Goal: Transaction & Acquisition: Purchase product/service

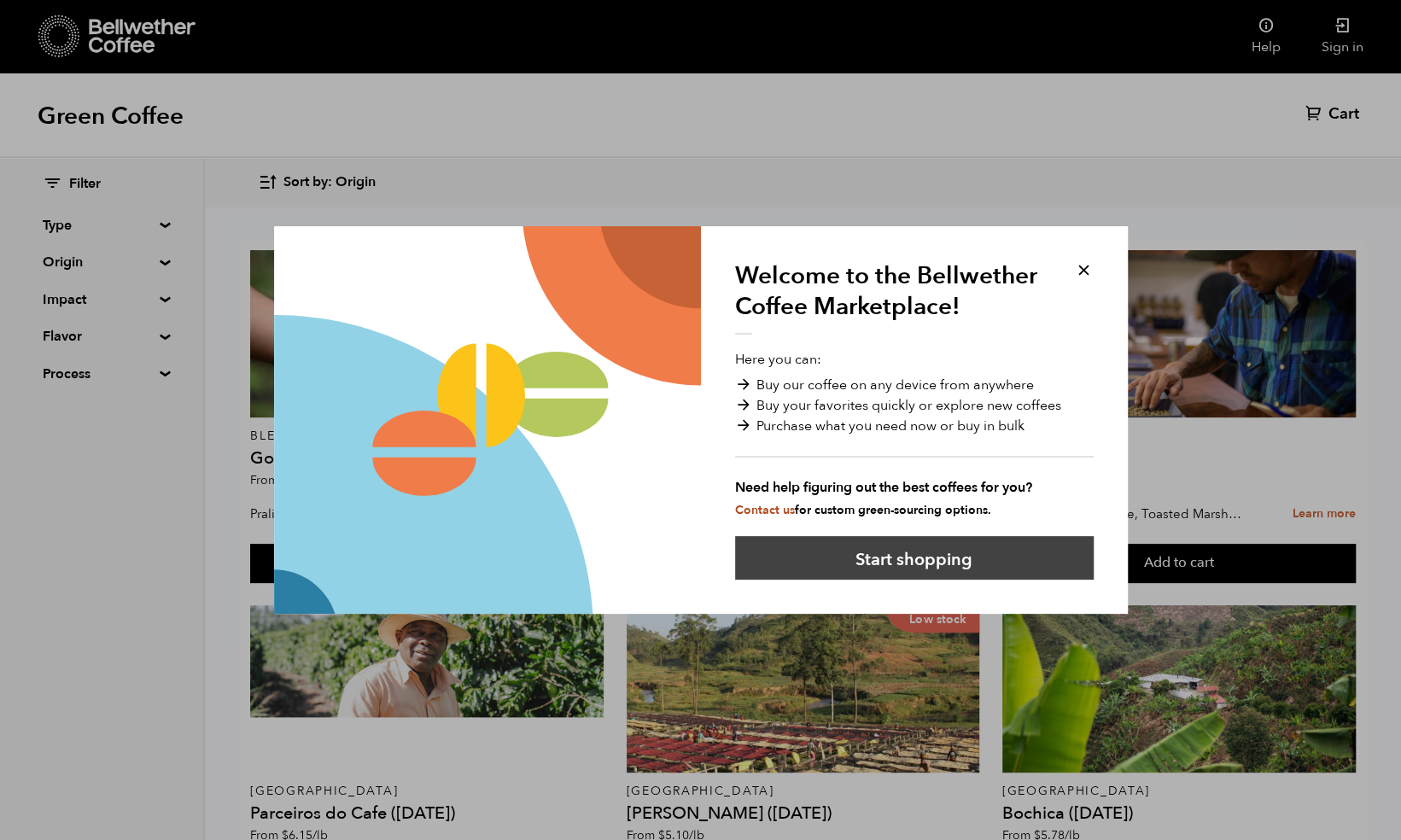
click at [986, 563] on button "Start shopping" at bounding box center [914, 558] width 359 height 43
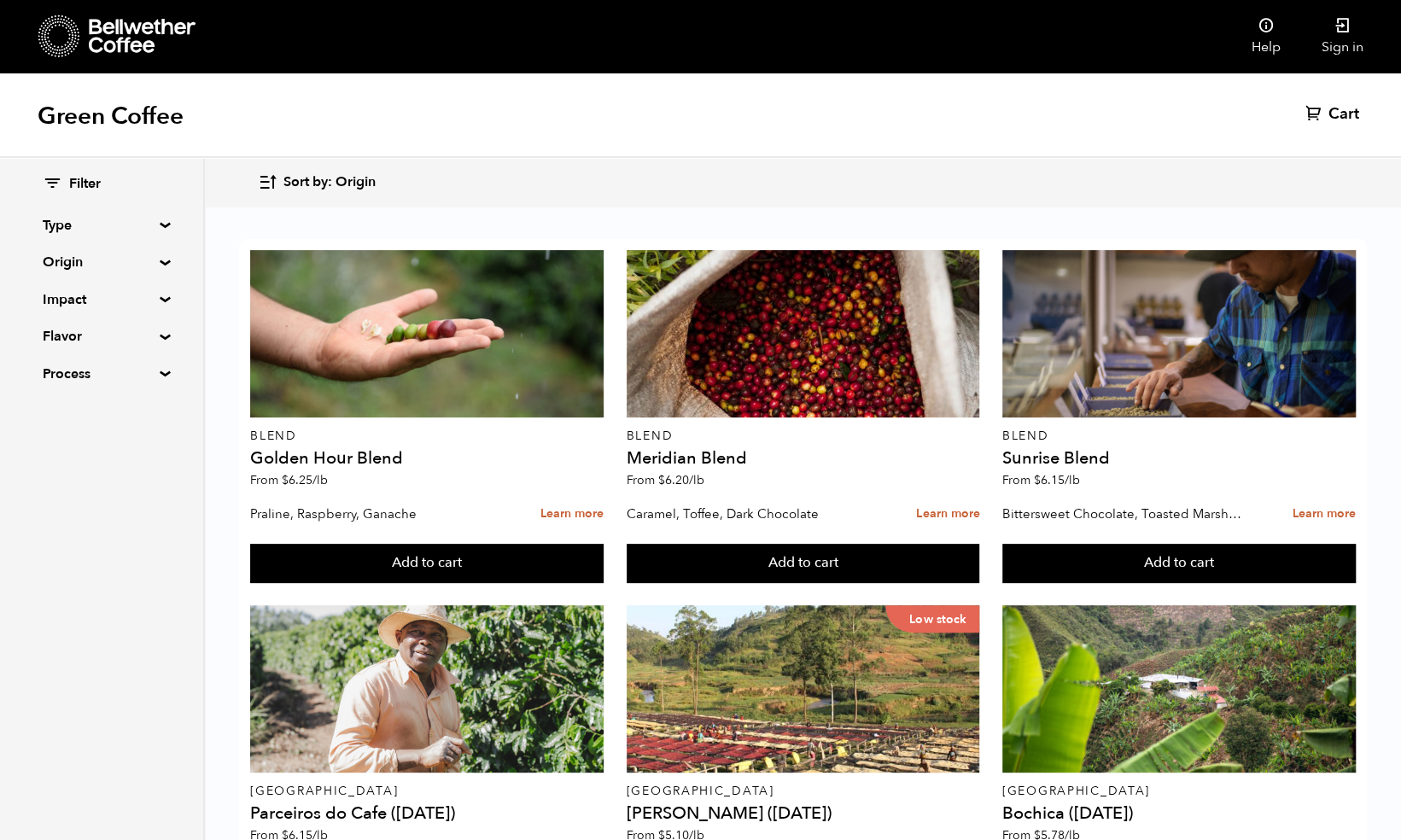
click at [149, 218] on summary "Type" at bounding box center [102, 226] width 118 height 21
click at [149, 218] on summary "Type" at bounding box center [102, 226] width 119 height 21
click at [149, 218] on summary "Type" at bounding box center [102, 226] width 118 height 21
click at [89, 405] on summary "Origin" at bounding box center [102, 410] width 118 height 21
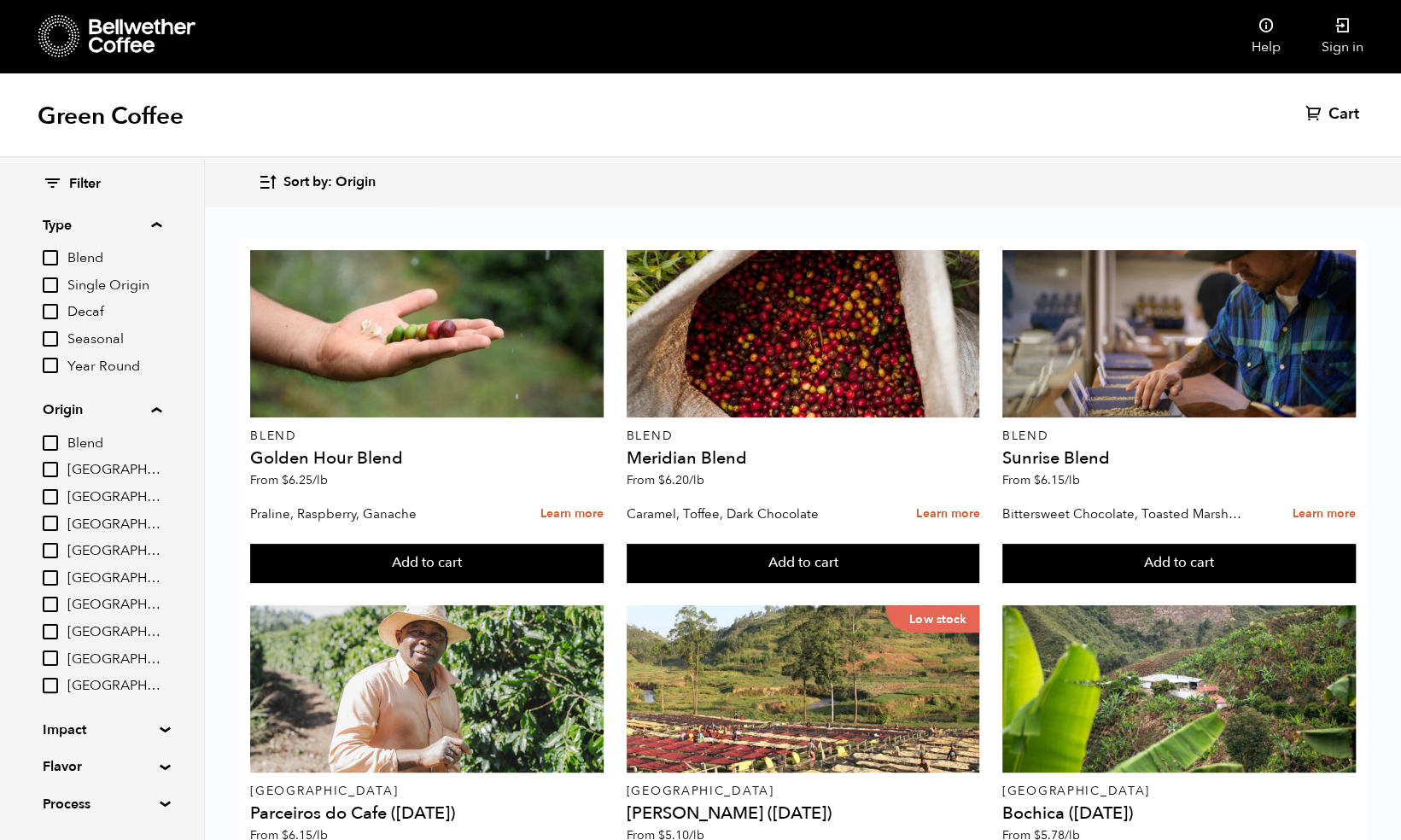
click at [128, 415] on summary "Origin" at bounding box center [102, 410] width 119 height 21
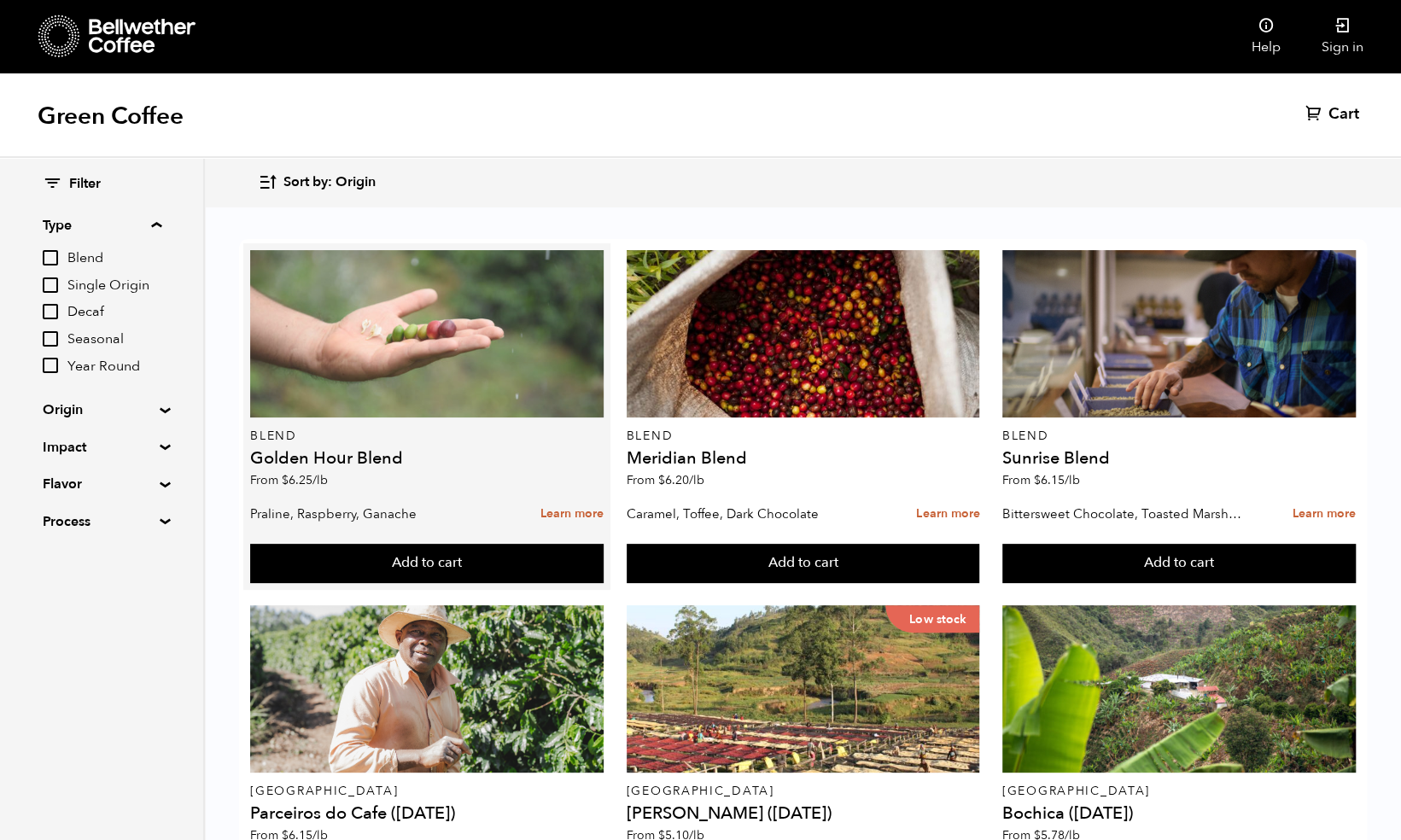
scroll to position [293, 0]
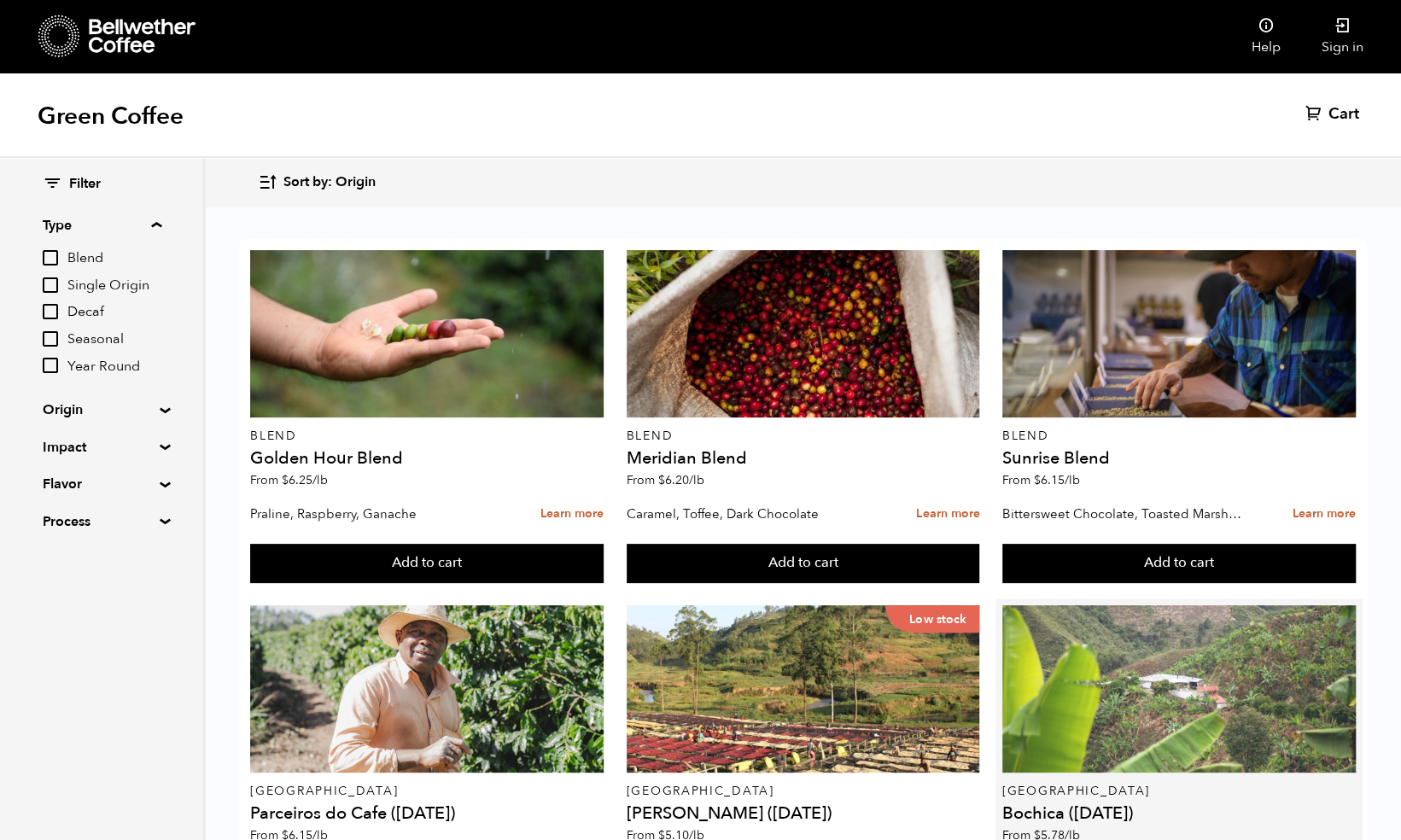
click at [1143, 605] on div at bounding box center [1179, 689] width 354 height 168
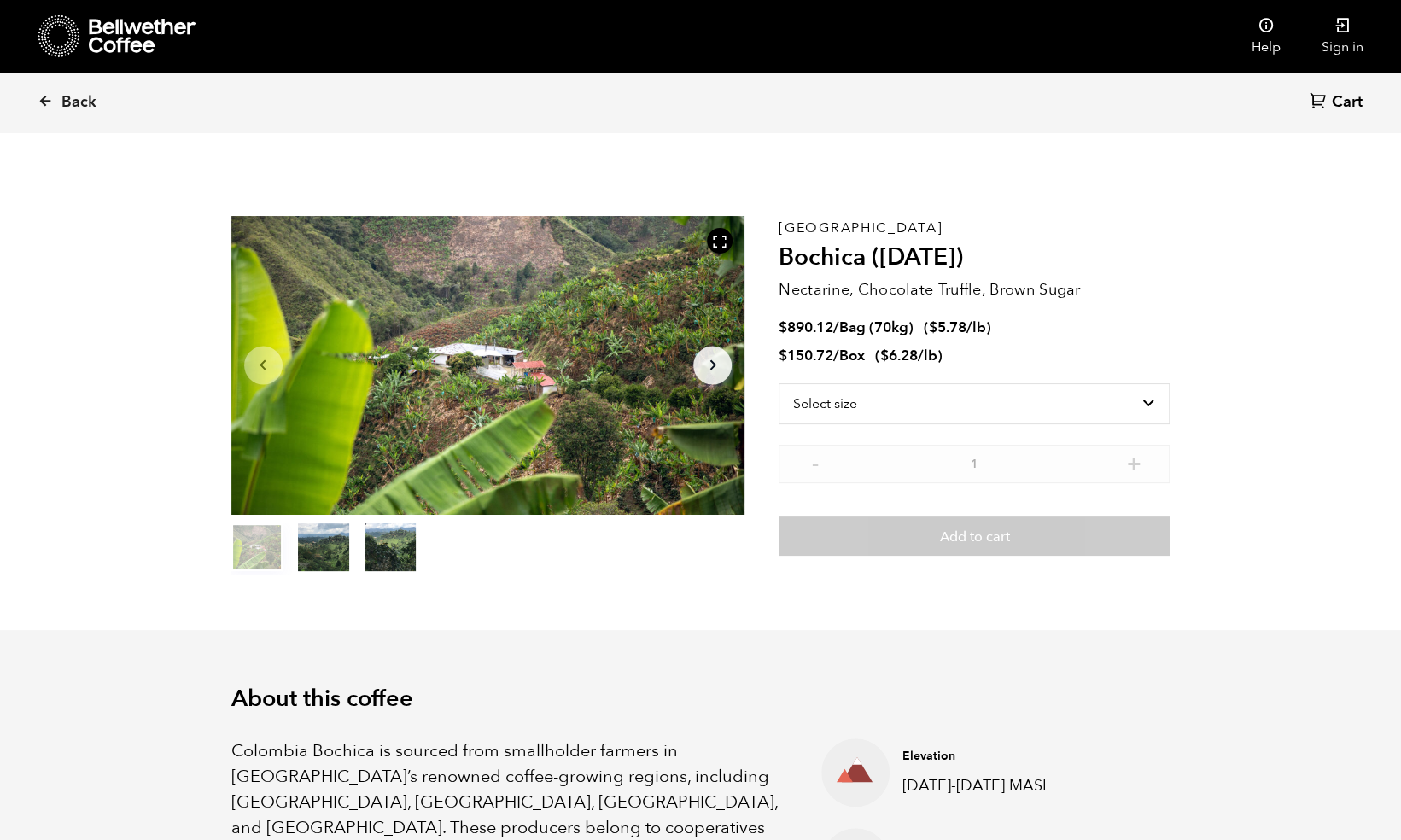
scroll to position [743, 908]
click at [878, 405] on select "Select size Bag (70kg) (154 lbs) Box (24 lbs)" at bounding box center [974, 403] width 391 height 41
select select "box"
click at [779, 383] on select "Select size Bag (70kg) (154 lbs) Box (24 lbs)" at bounding box center [974, 403] width 391 height 41
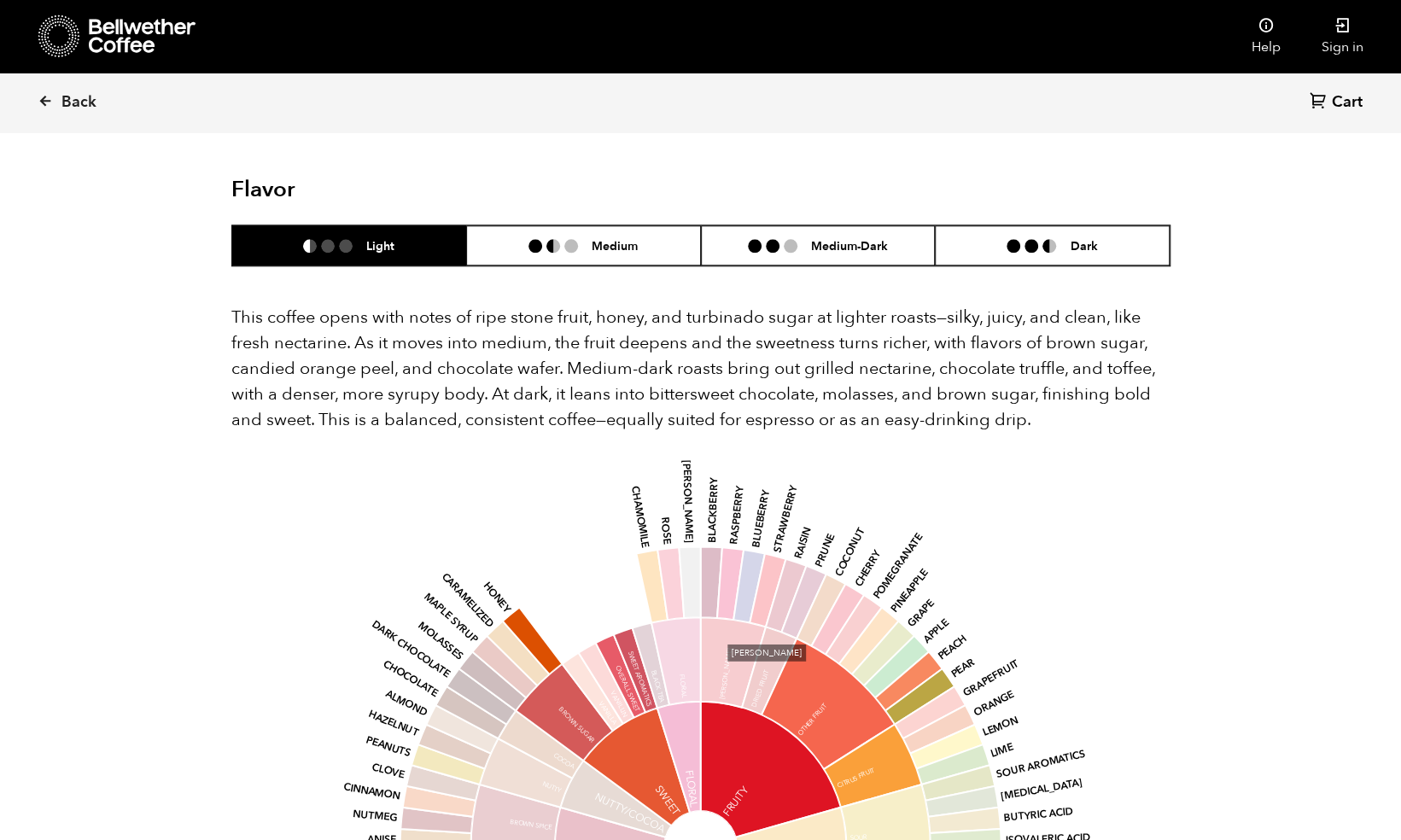
scroll to position [1026, 0]
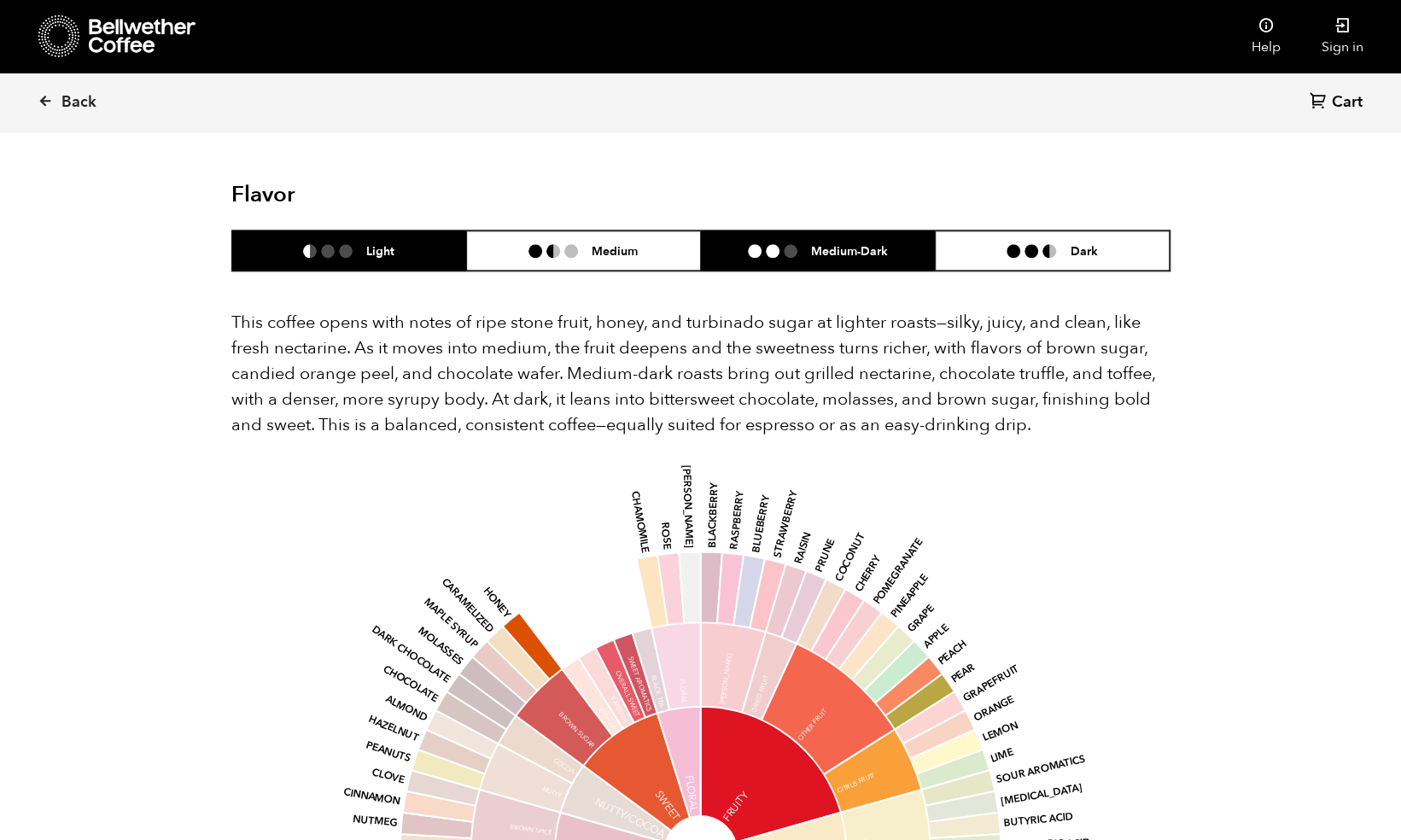
click at [814, 230] on li "Medium-Dark" at bounding box center [819, 250] width 235 height 40
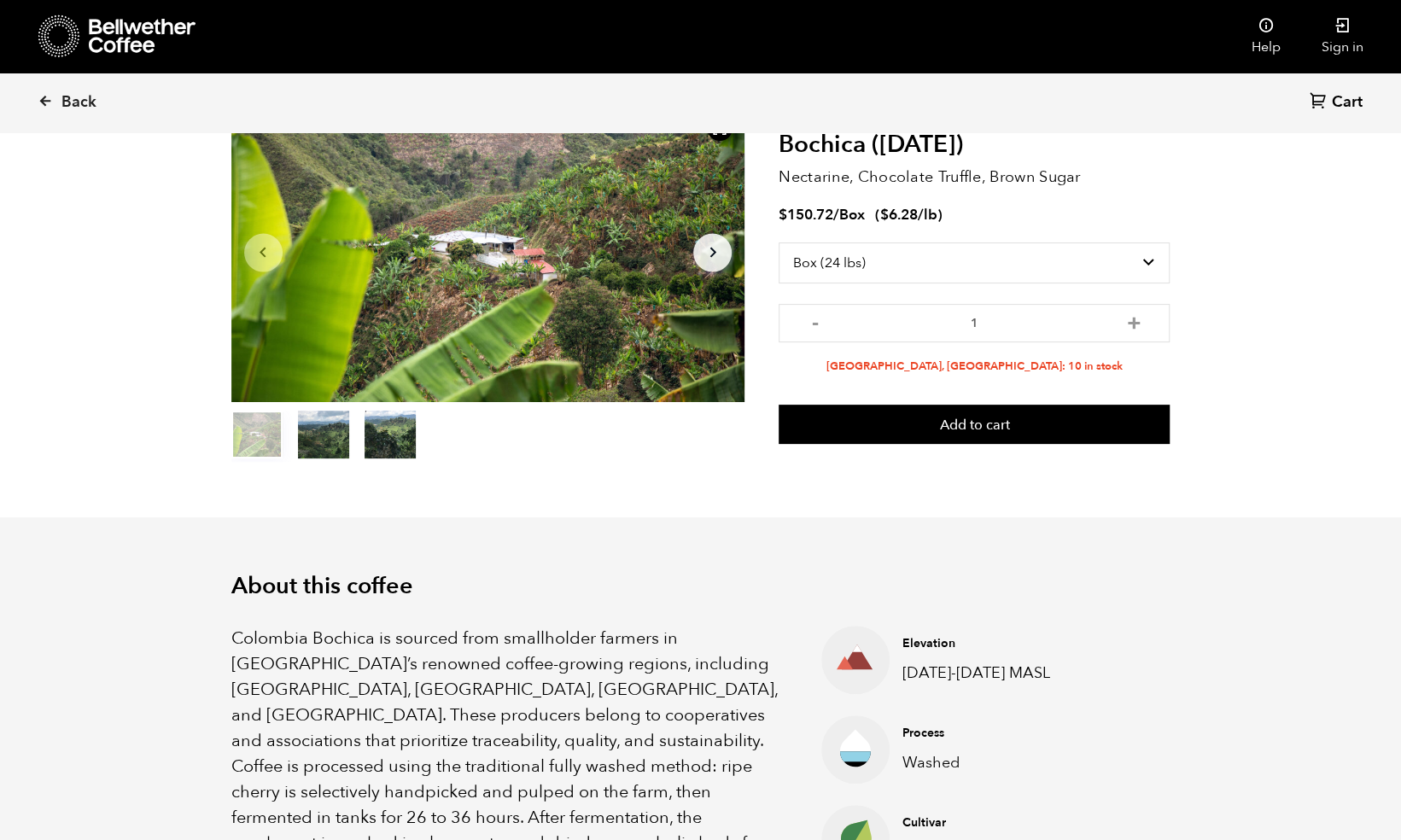
scroll to position [112, 0]
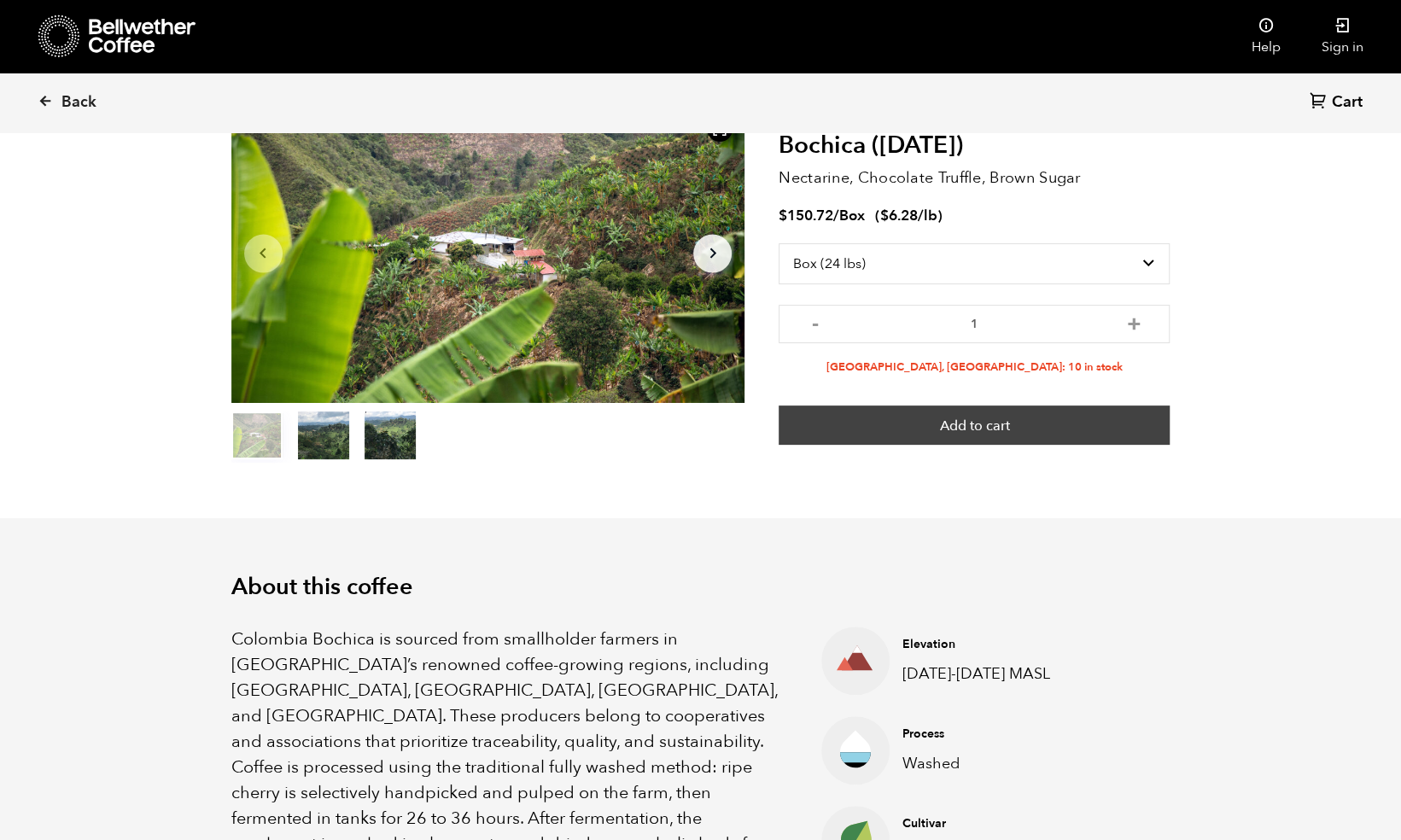
click at [909, 411] on button "Add to cart" at bounding box center [974, 425] width 391 height 39
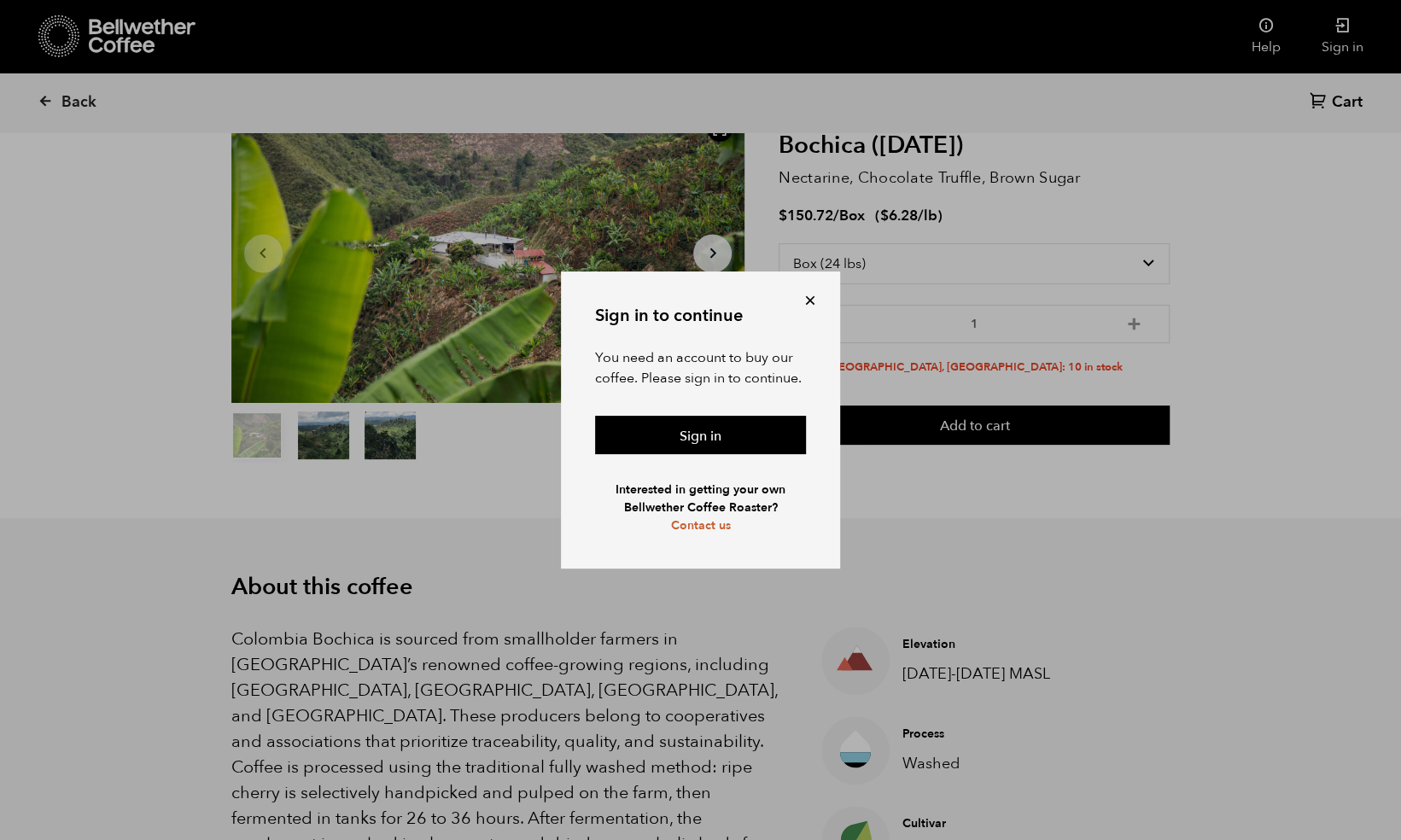
click at [811, 301] on button at bounding box center [811, 301] width 17 height 17
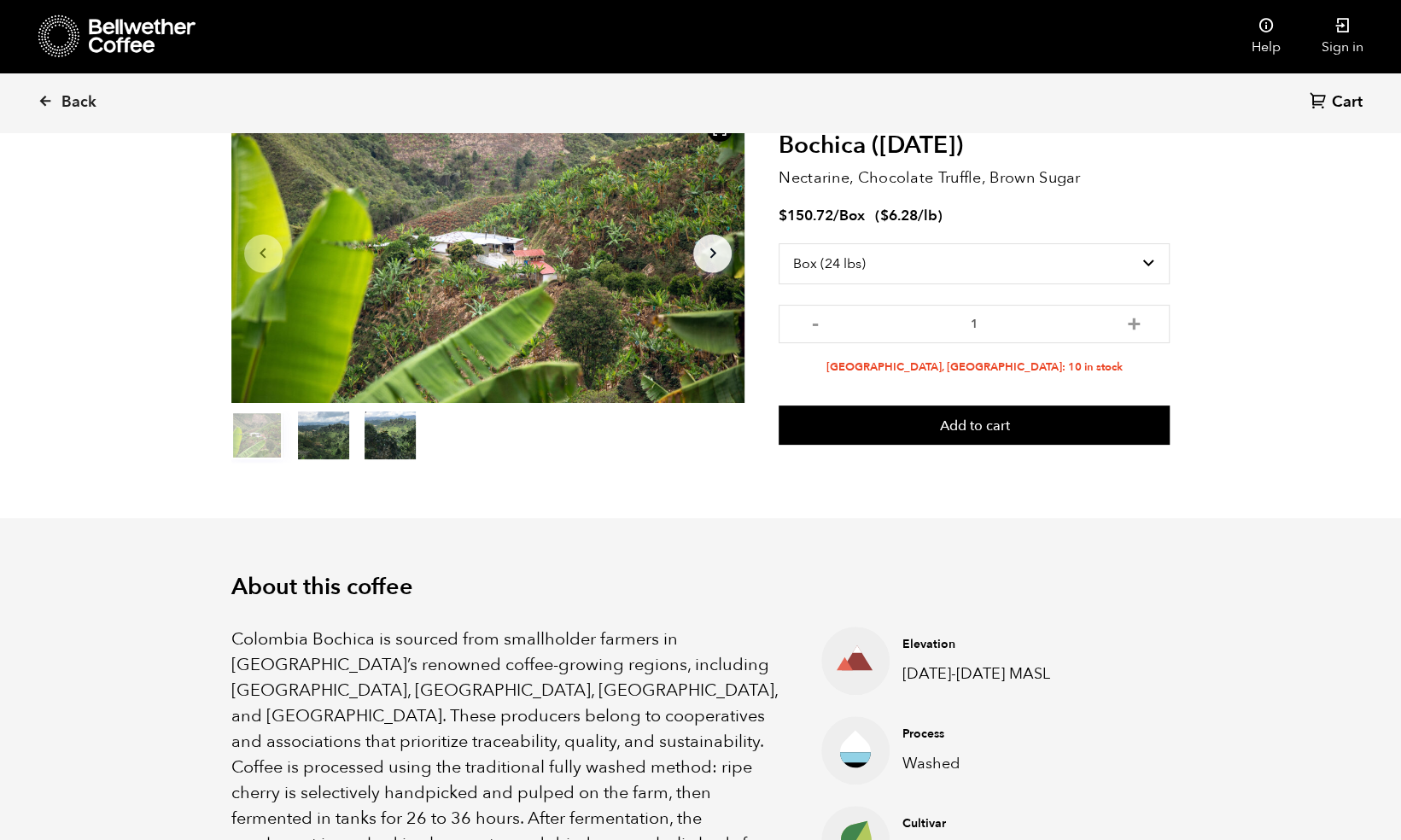
scroll to position [0, 0]
